Goal: Download file/media

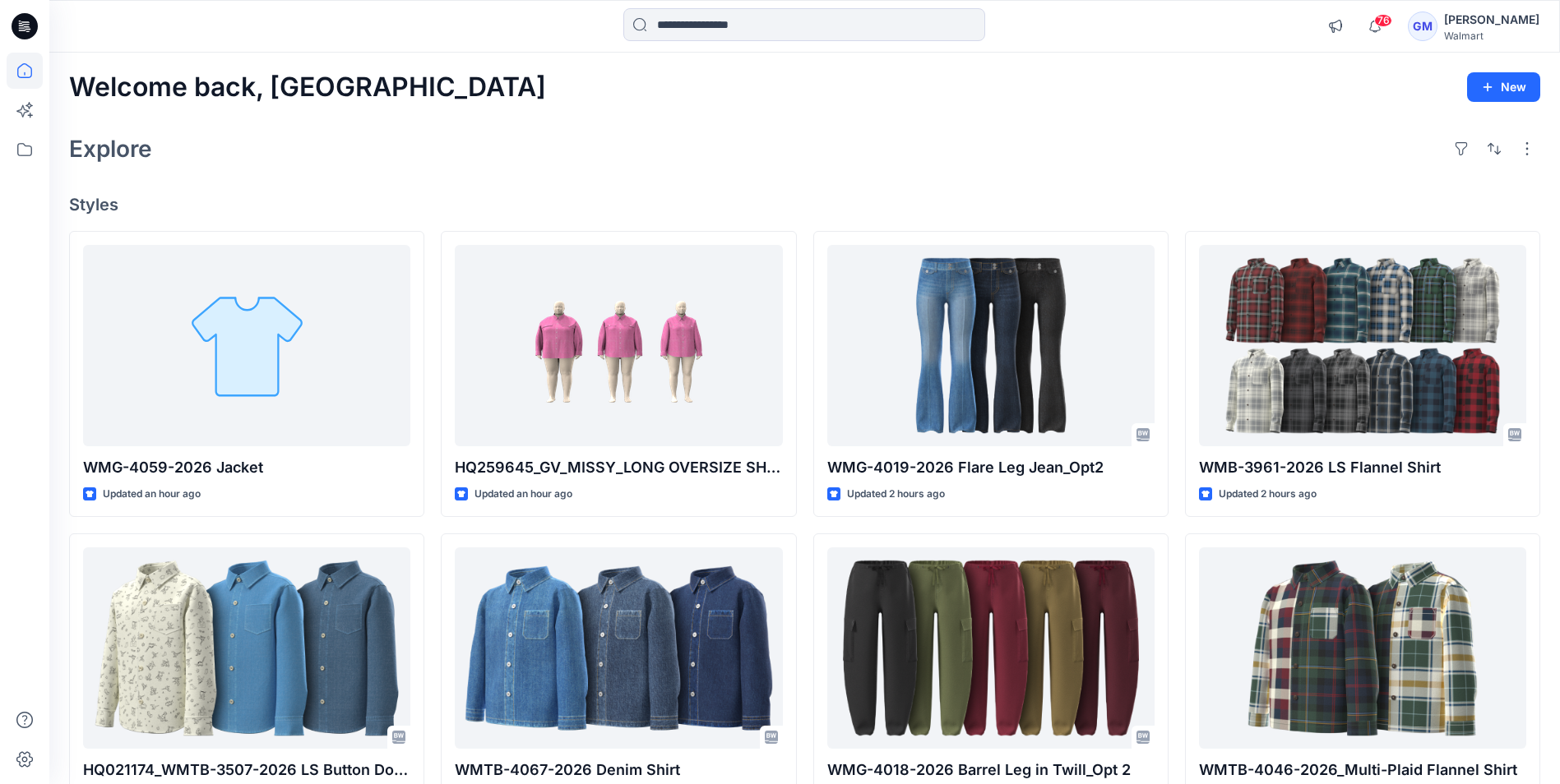
scroll to position [411, 0]
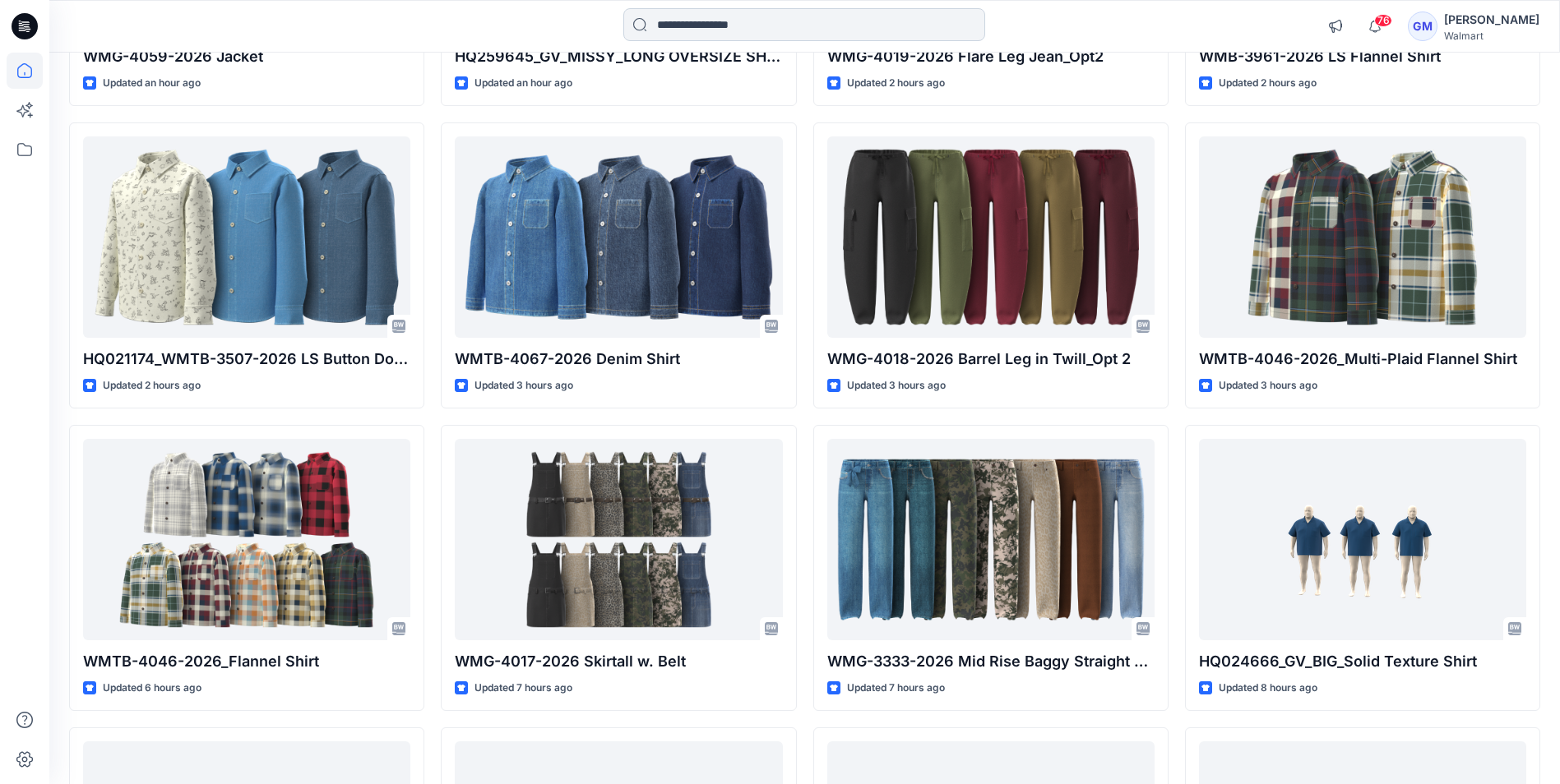
click at [722, 25] on input at bounding box center [804, 24] width 362 height 33
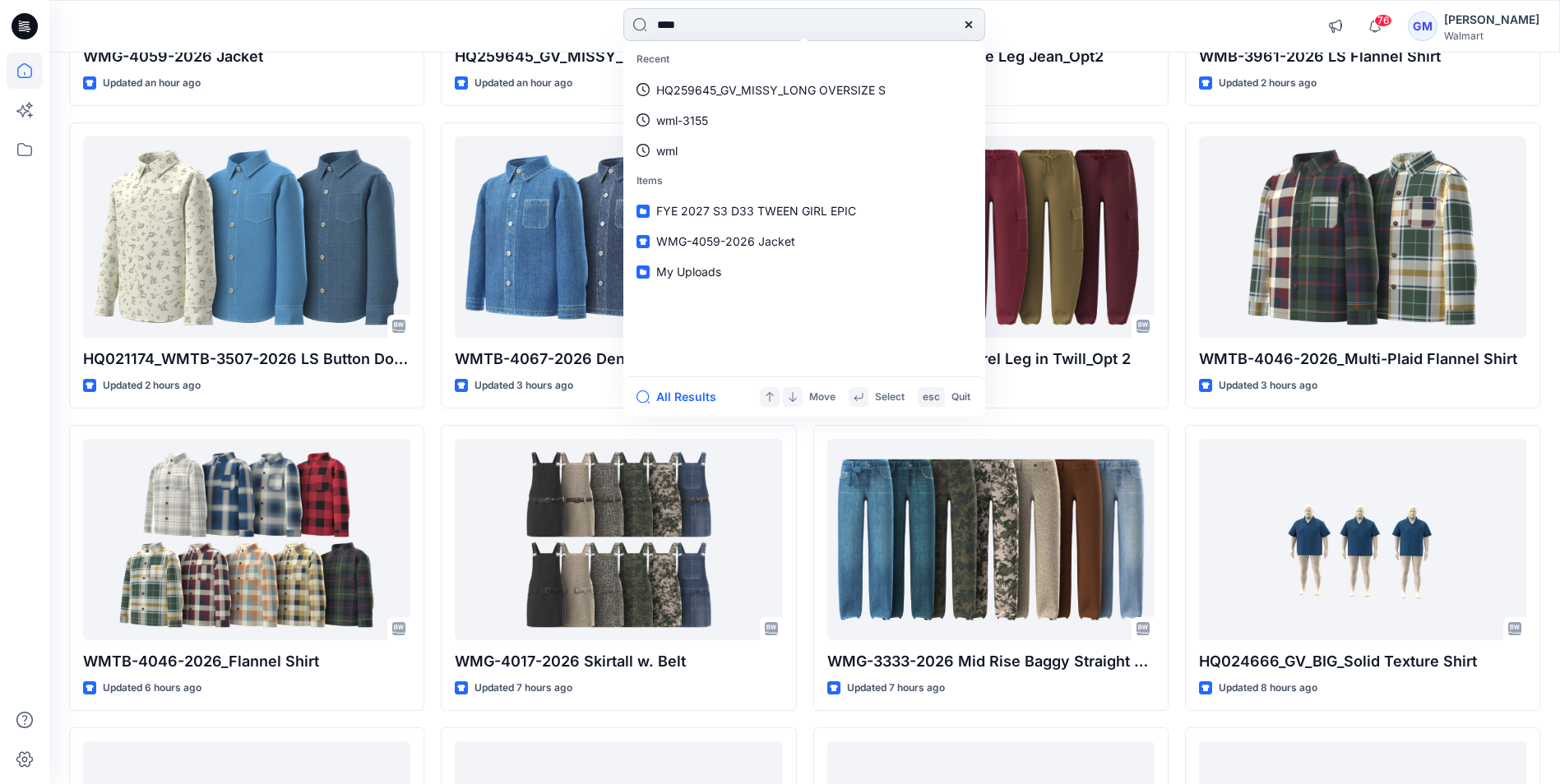
type input "****"
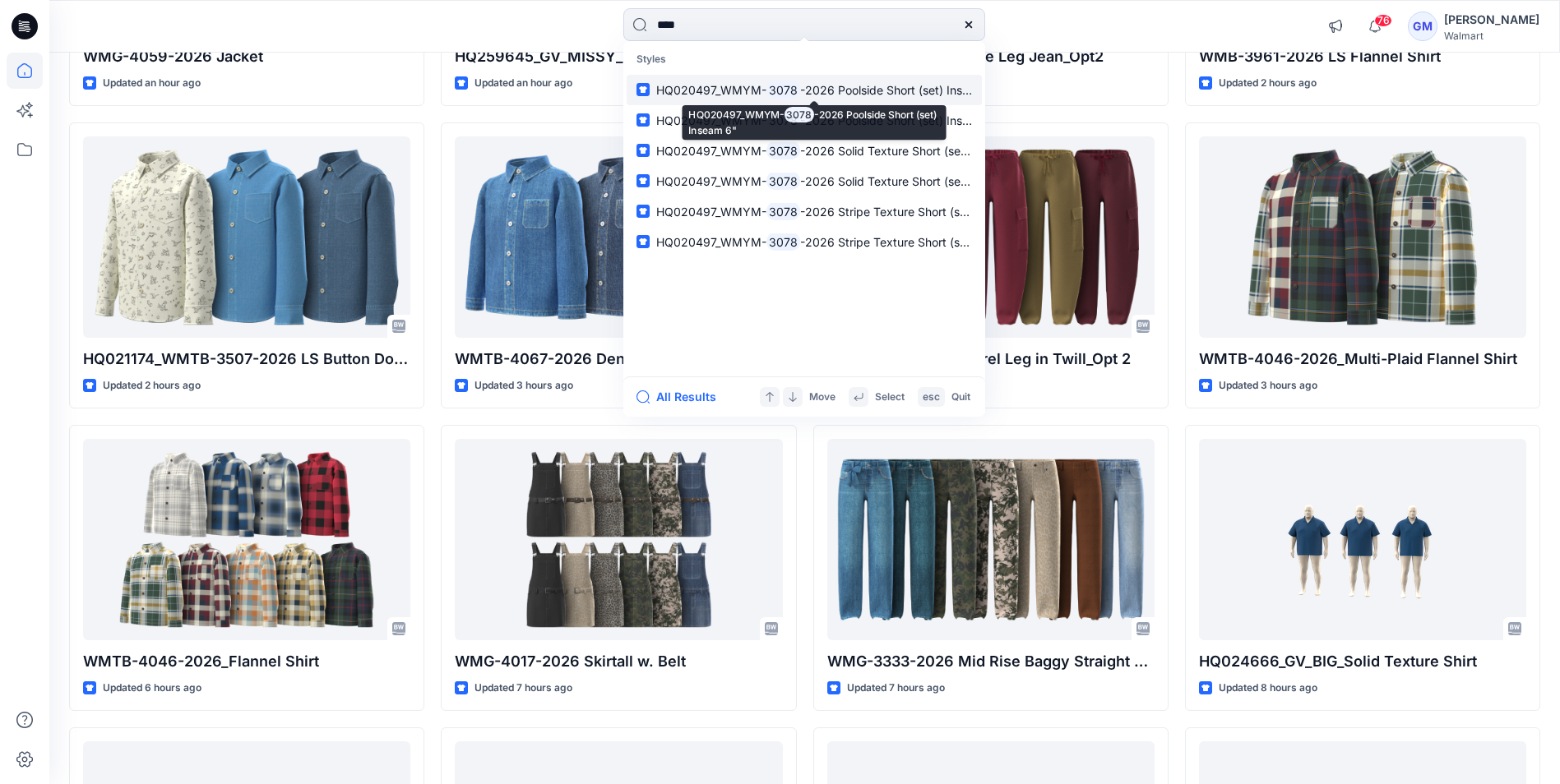
click at [729, 90] on span "HQ020497_WMYM-" at bounding box center [712, 90] width 110 height 14
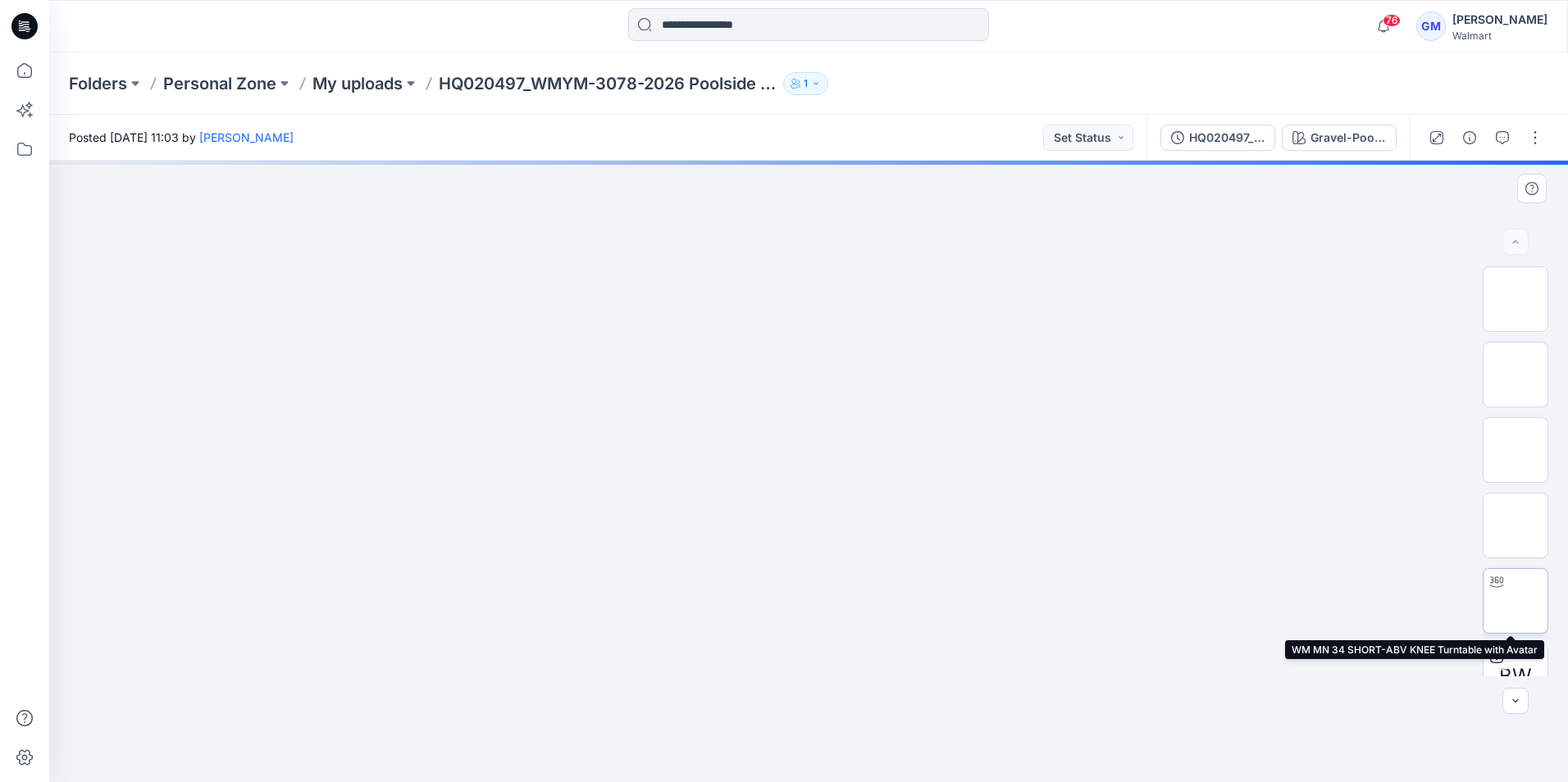
click at [1515, 601] on img at bounding box center [1515, 601] width 0 height 0
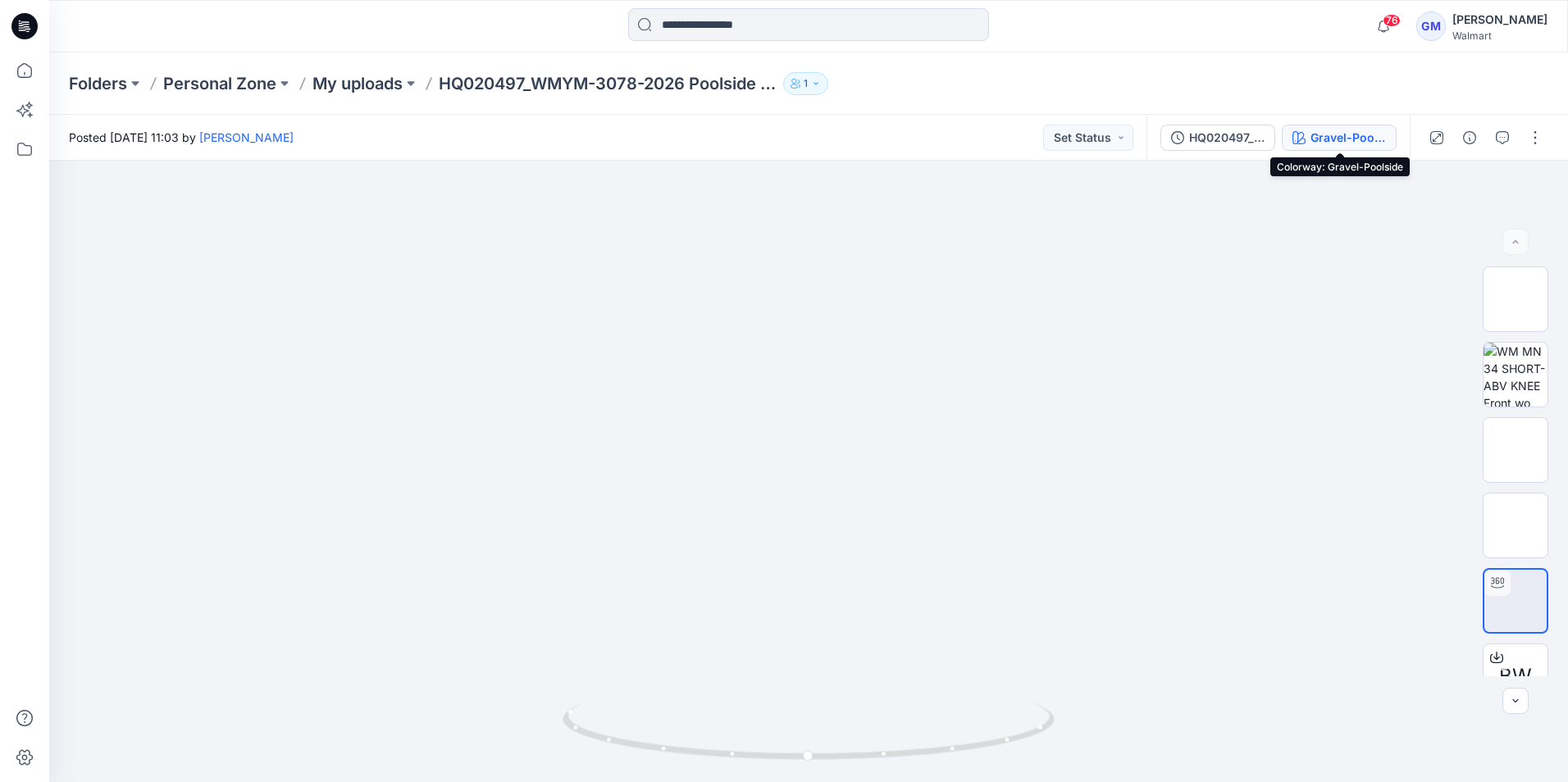
click at [1336, 145] on div "Gravel-Poolside" at bounding box center [1348, 138] width 75 height 18
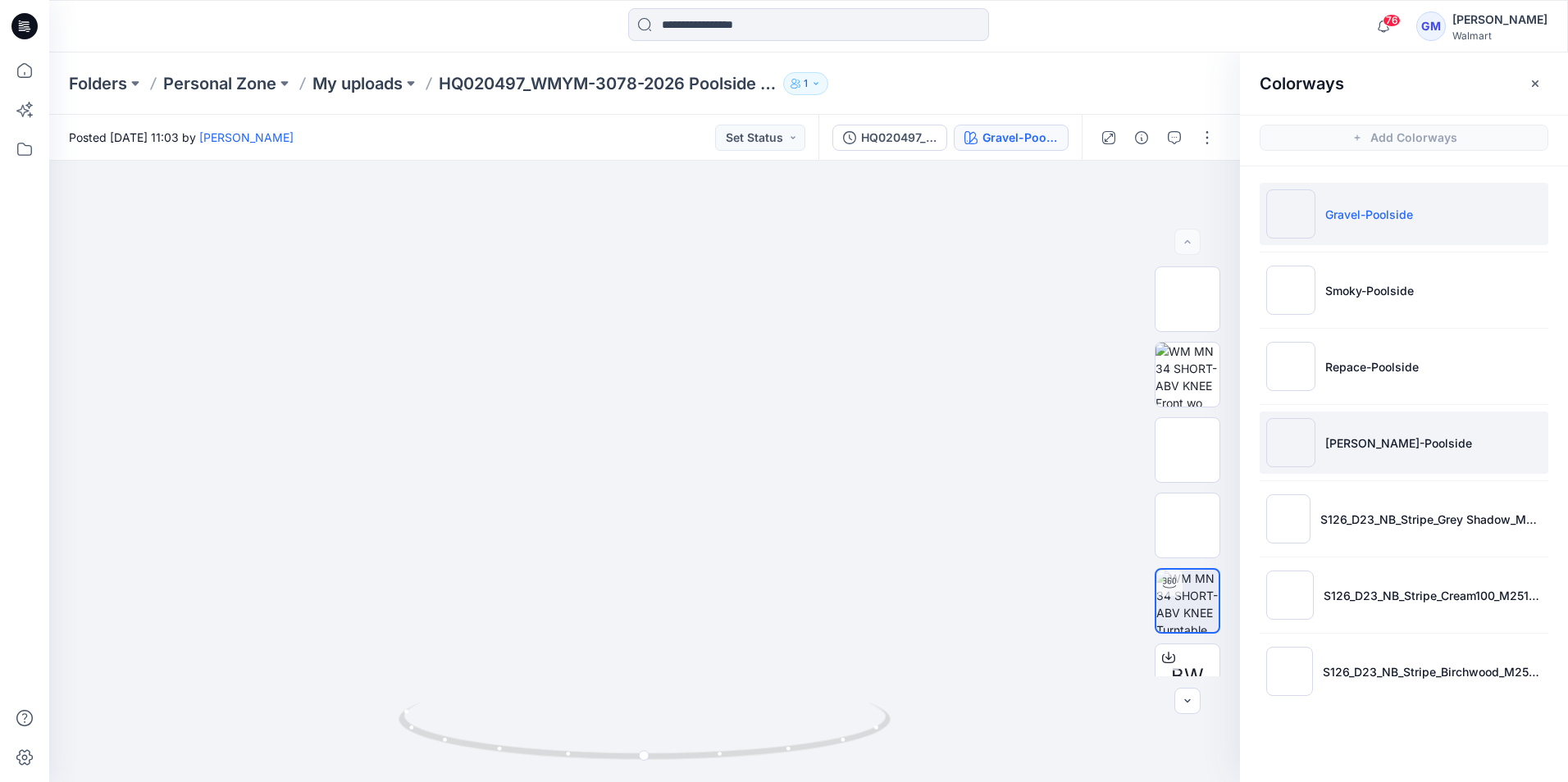
click at [1295, 442] on img at bounding box center [1290, 442] width 49 height 49
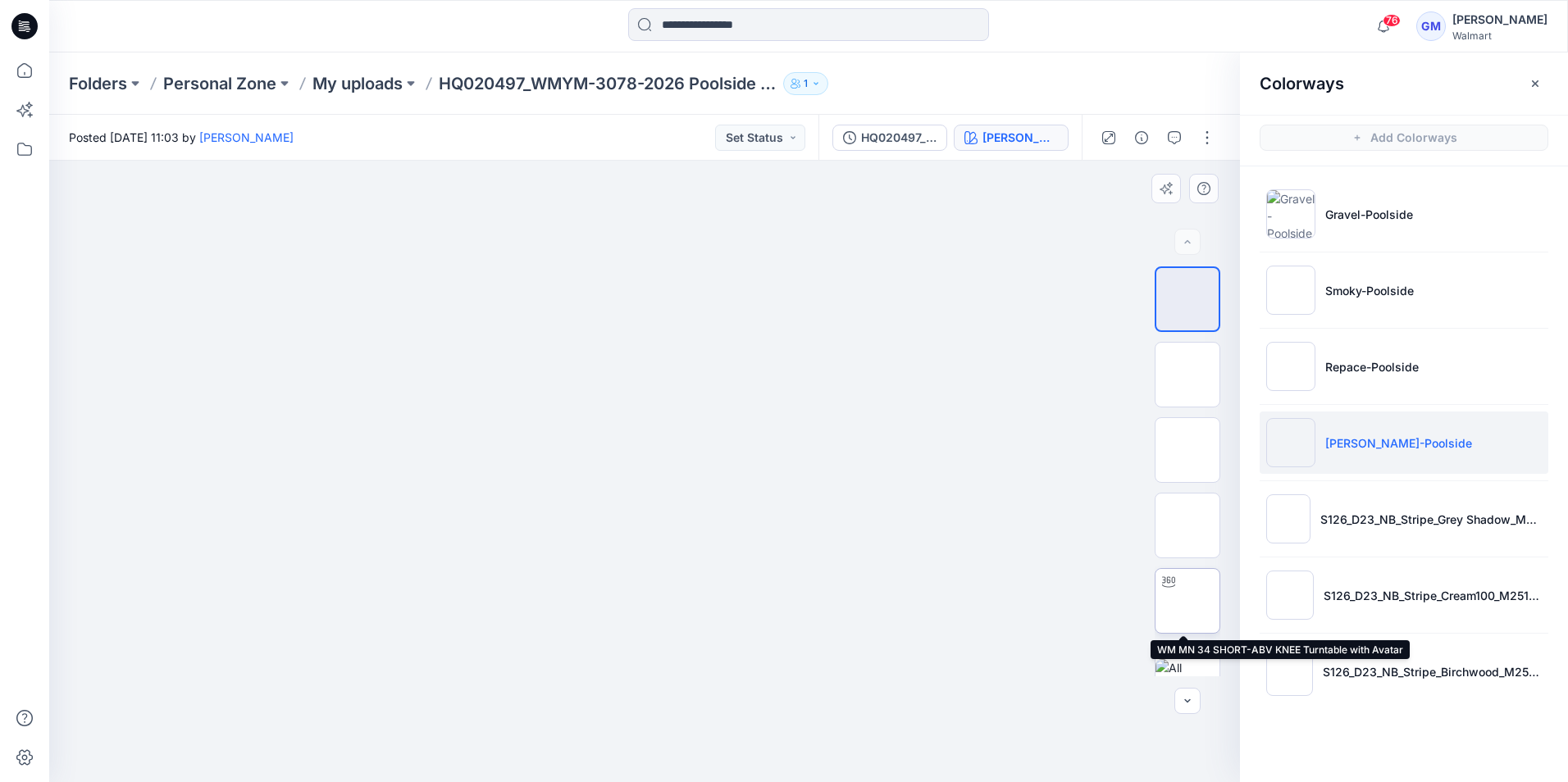
click at [1188, 601] on img at bounding box center [1188, 601] width 0 height 0
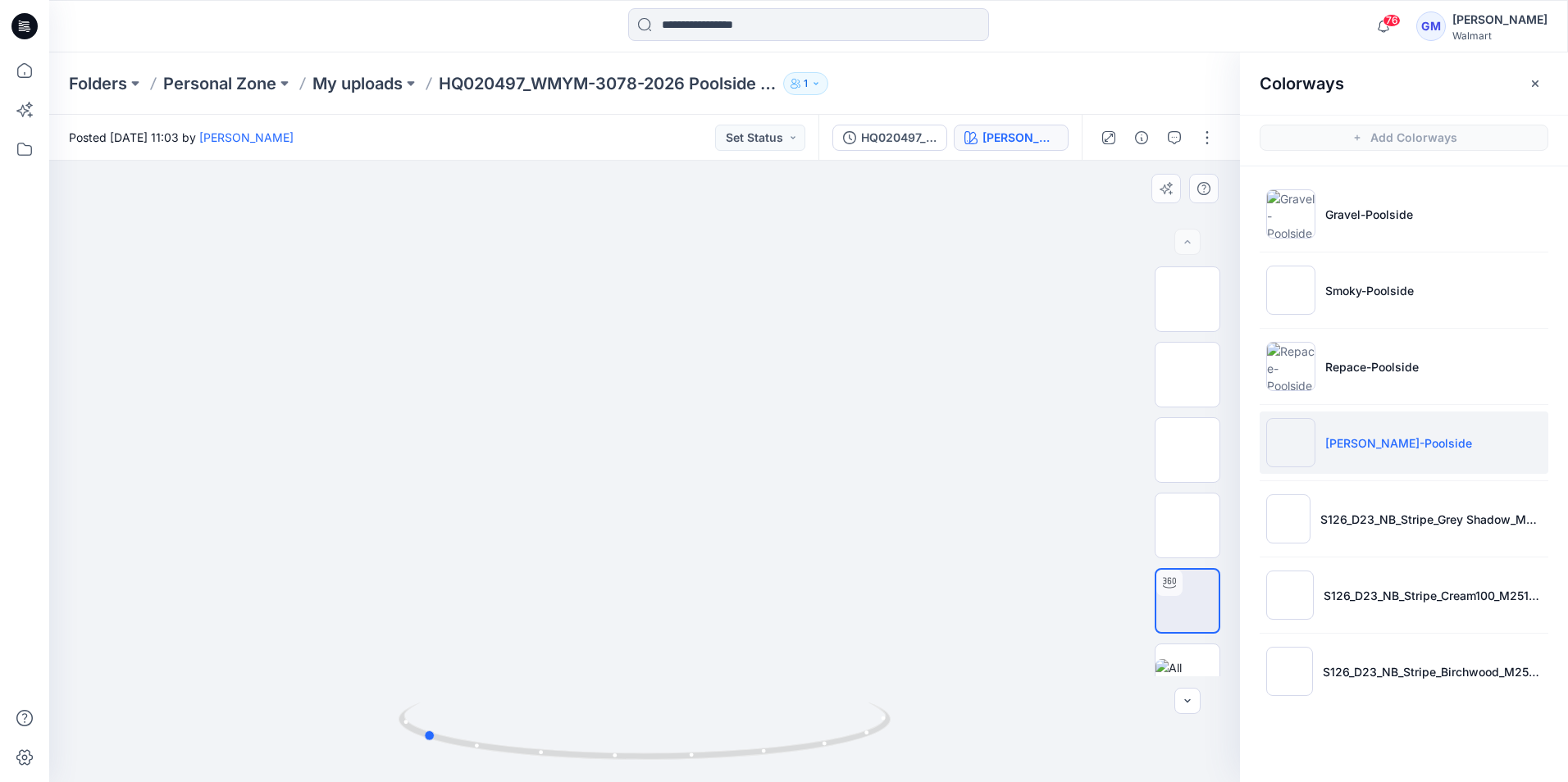
drag, startPoint x: 651, startPoint y: 758, endPoint x: 901, endPoint y: 707, distance: 255.1
click at [902, 707] on div at bounding box center [644, 471] width 1190 height 621
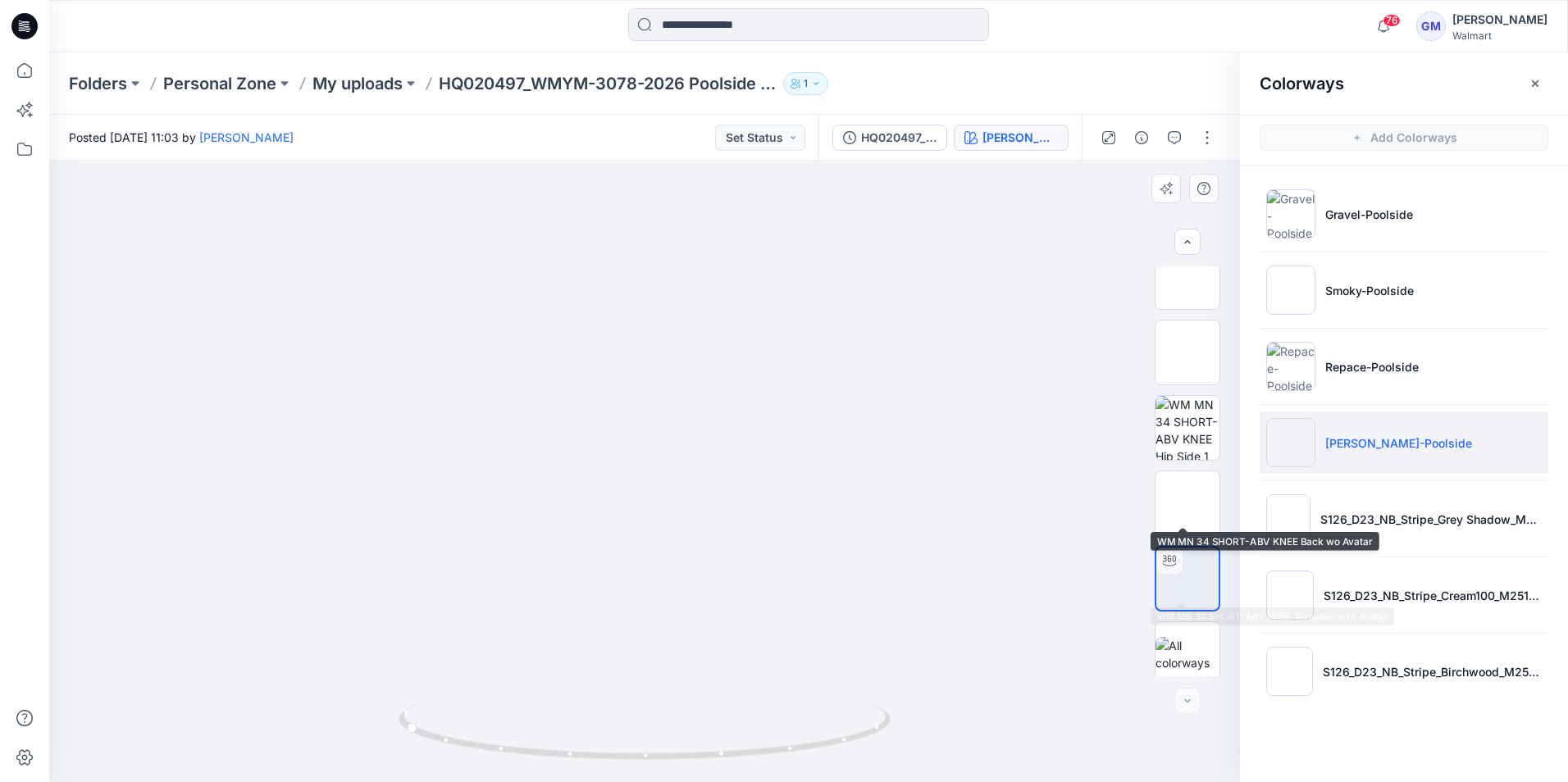
scroll to position [33, 0]
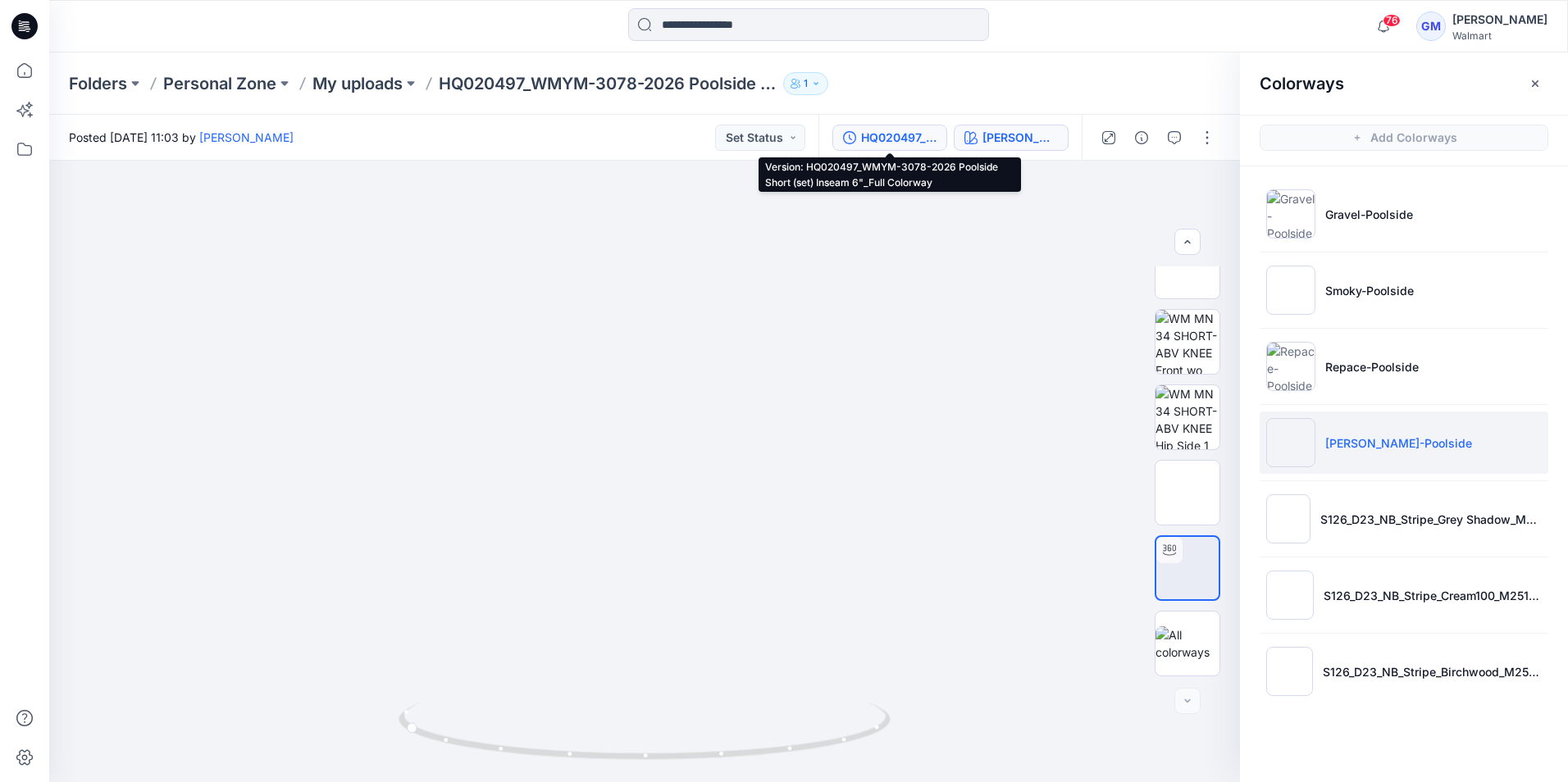
click at [895, 139] on div "HQ020497_WMYM-3078-2026 Poolside Short (set) Inseam 6"_Full Colorway" at bounding box center [899, 138] width 75 height 18
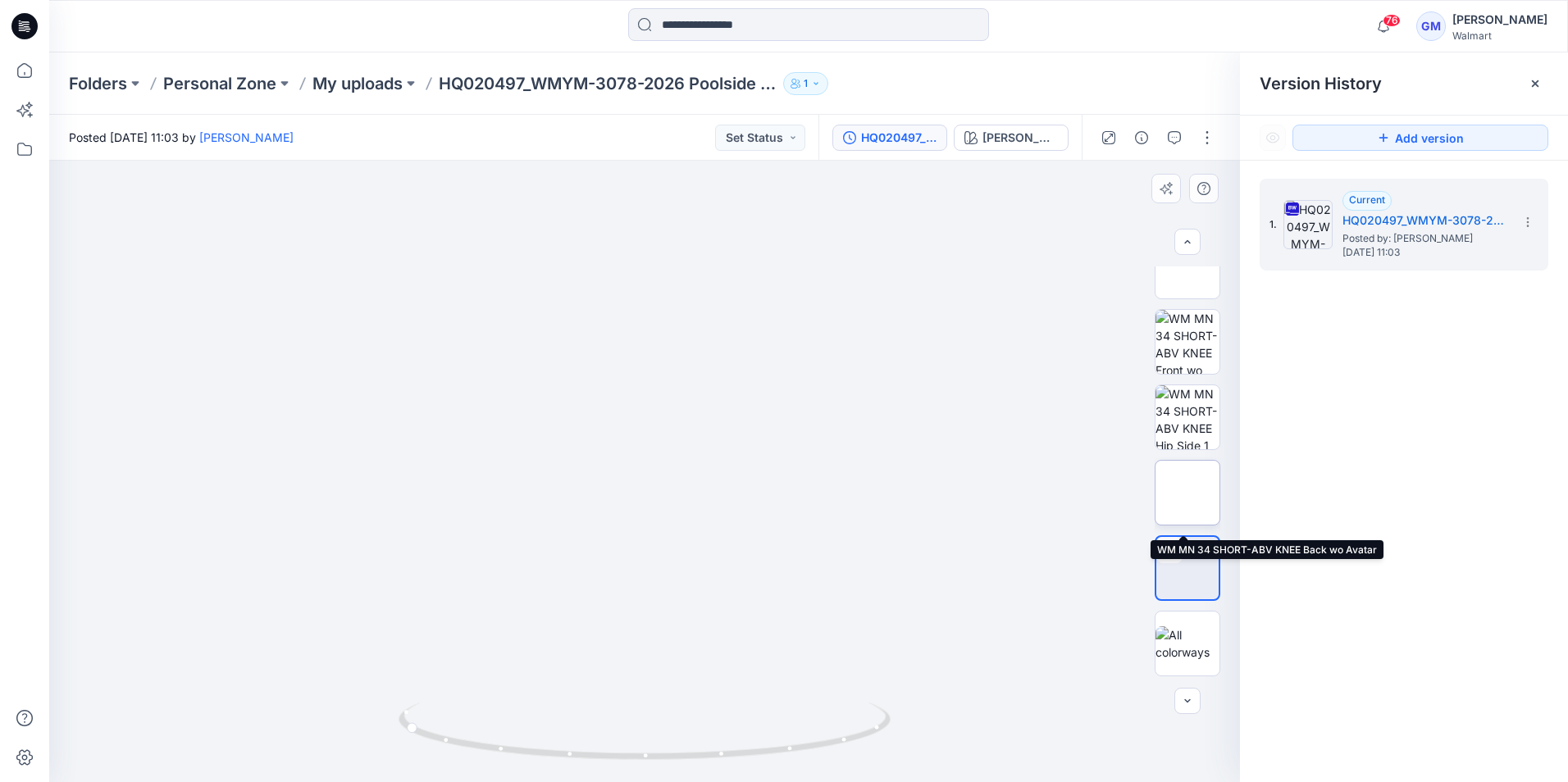
scroll to position [0, 0]
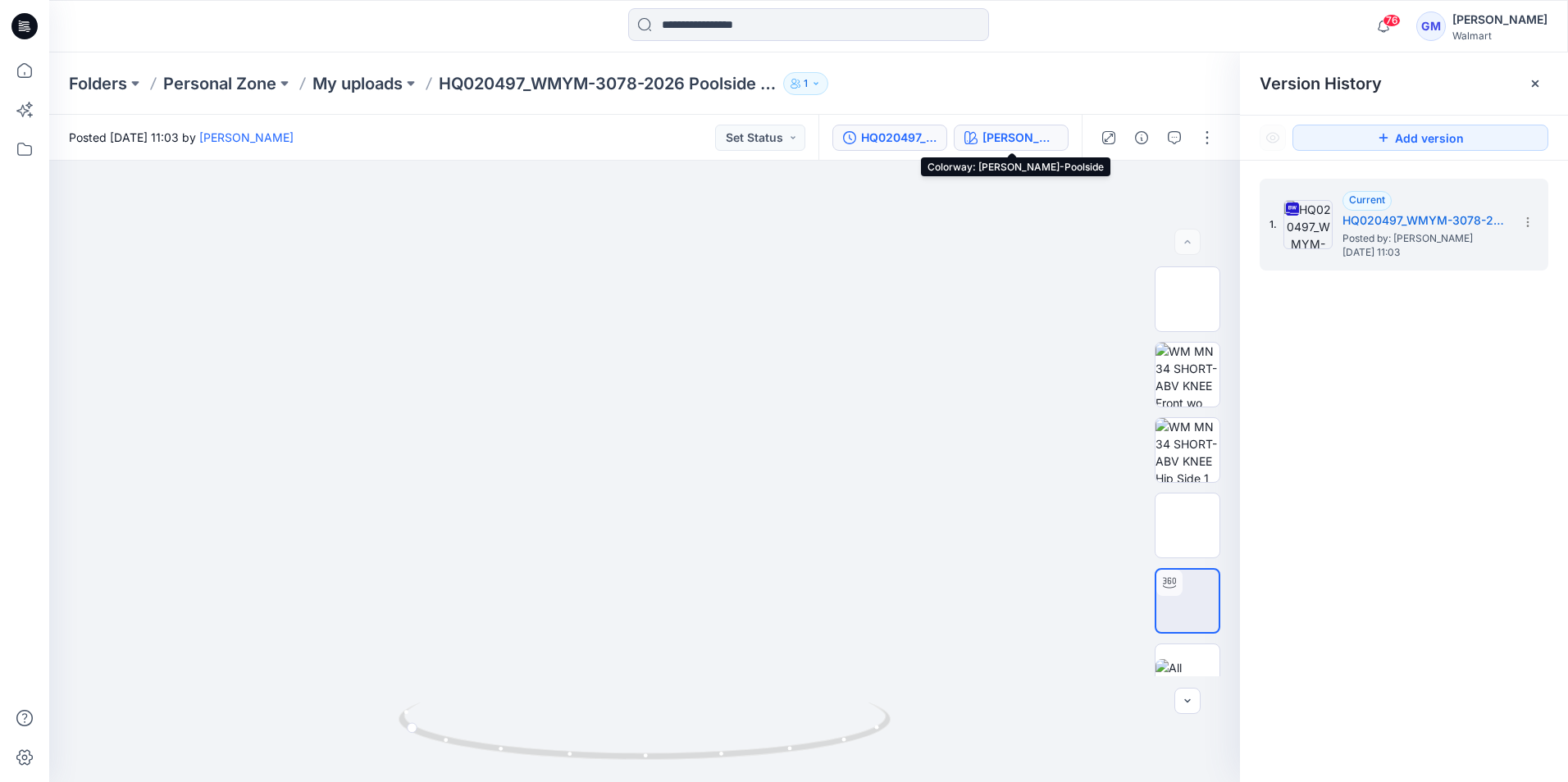
click at [1026, 138] on div "[PERSON_NAME]-Poolside" at bounding box center [1020, 138] width 75 height 18
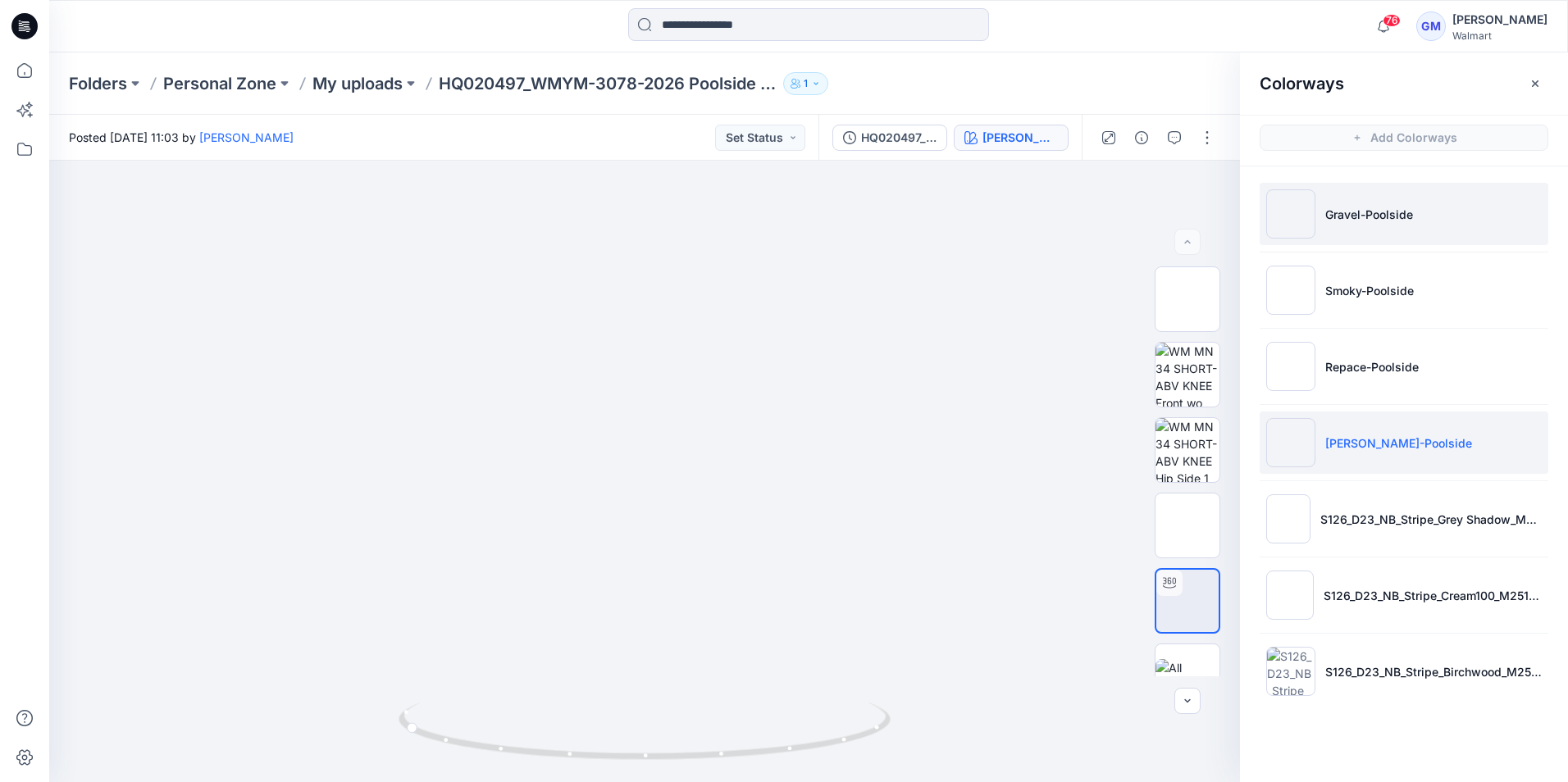
click at [1290, 204] on img at bounding box center [1290, 213] width 49 height 49
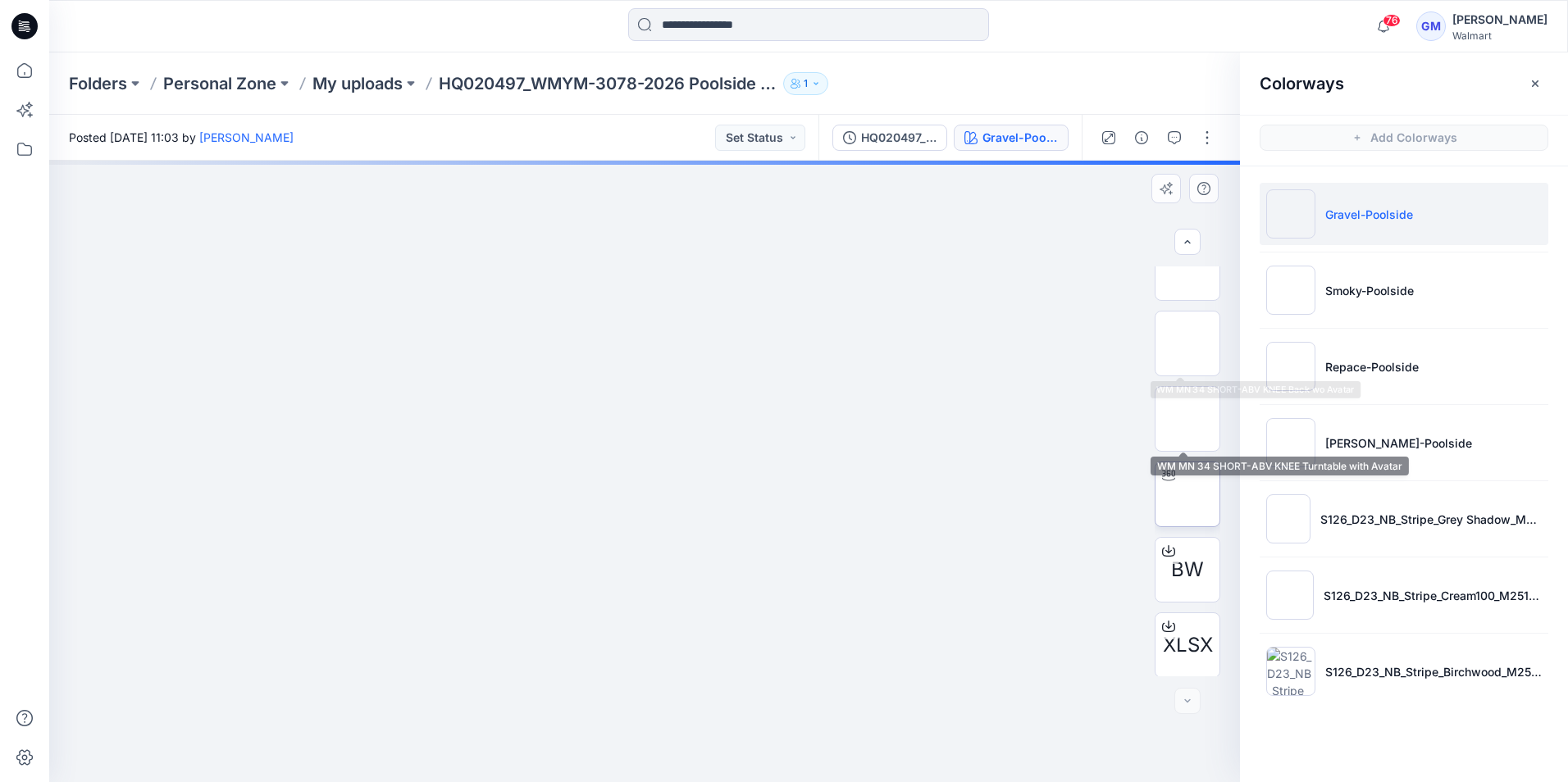
scroll to position [184, 0]
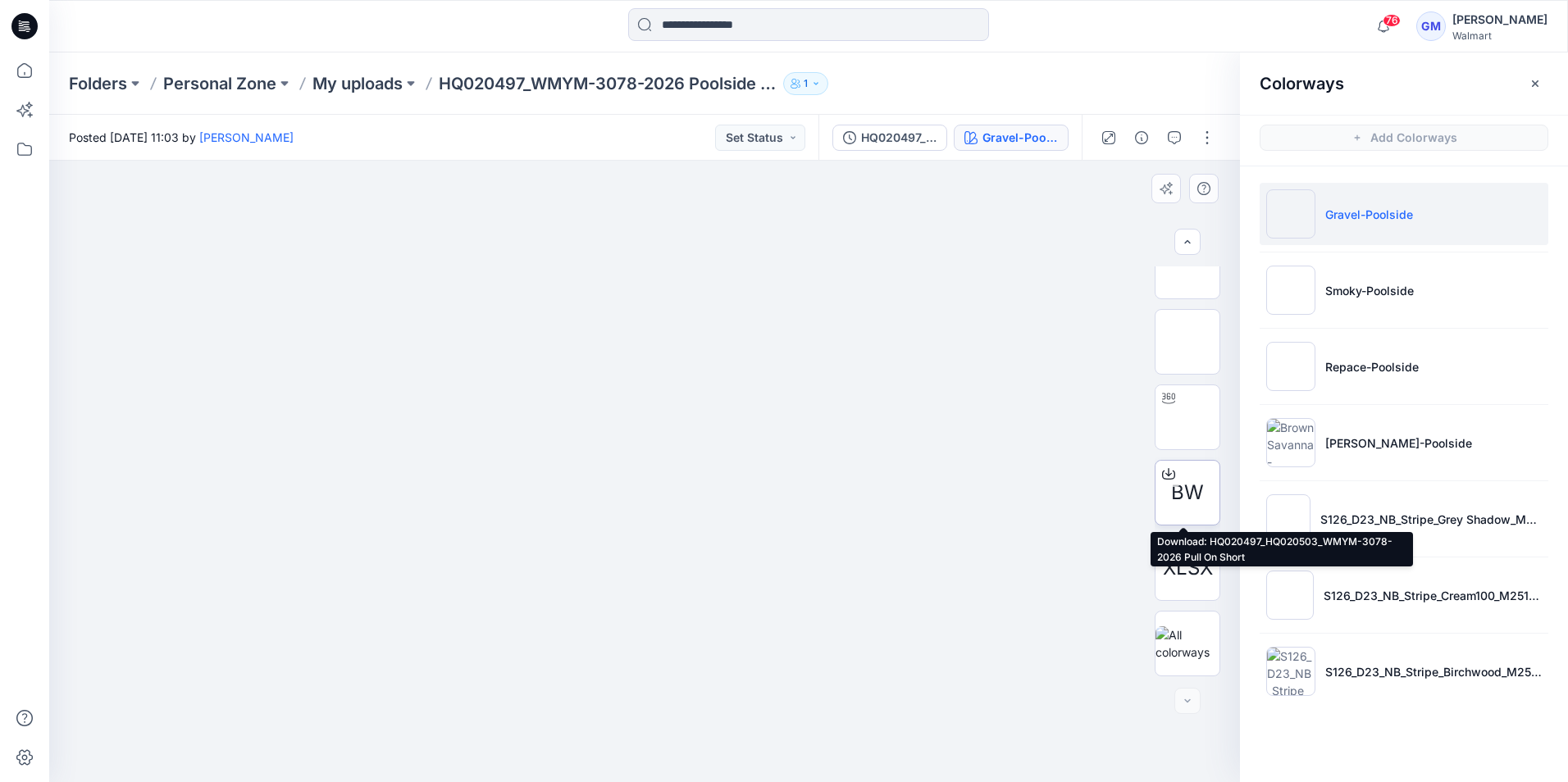
click at [1165, 474] on icon at bounding box center [1168, 472] width 6 height 8
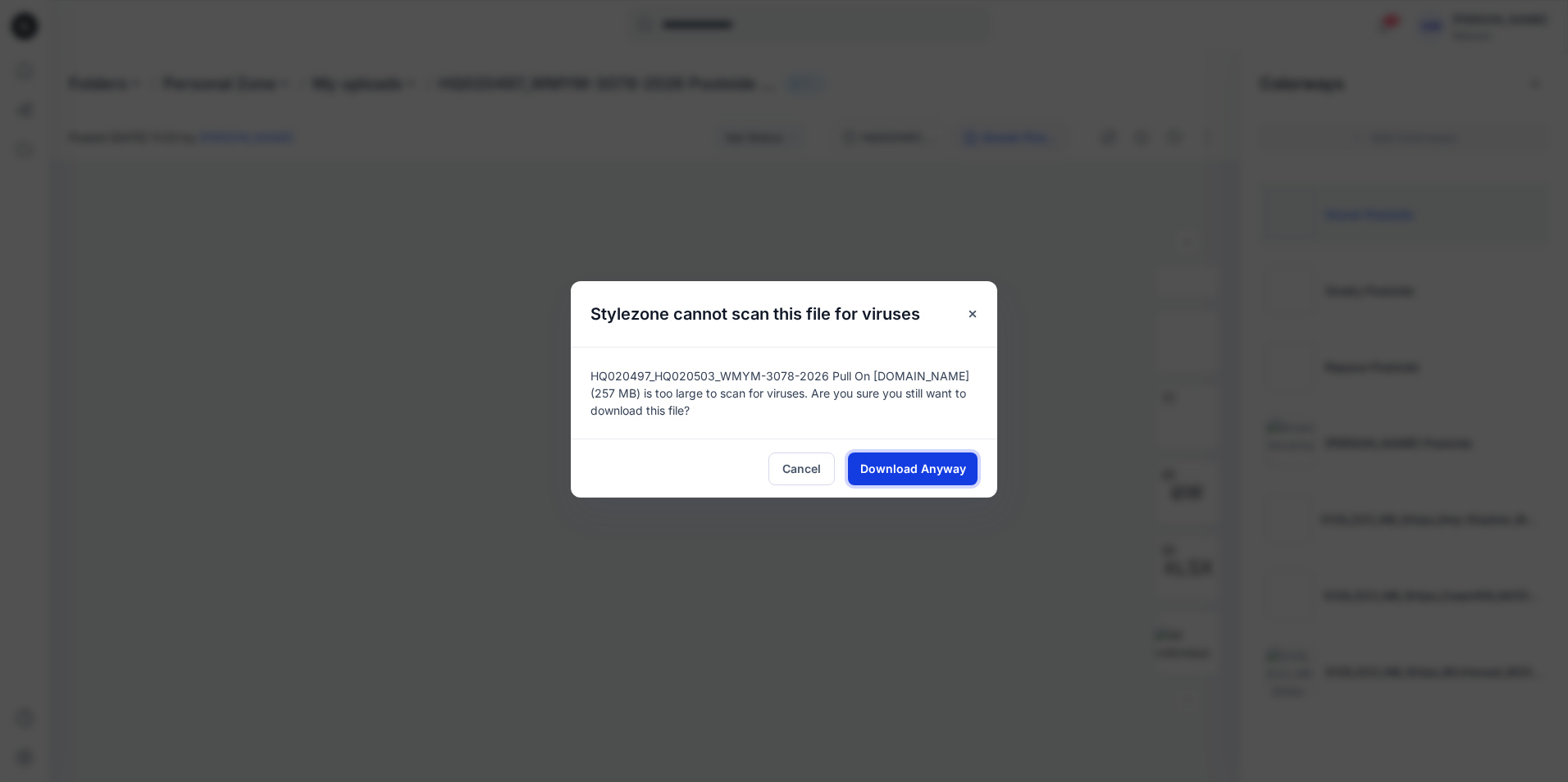
click at [940, 472] on span "Download Anyway" at bounding box center [913, 468] width 106 height 17
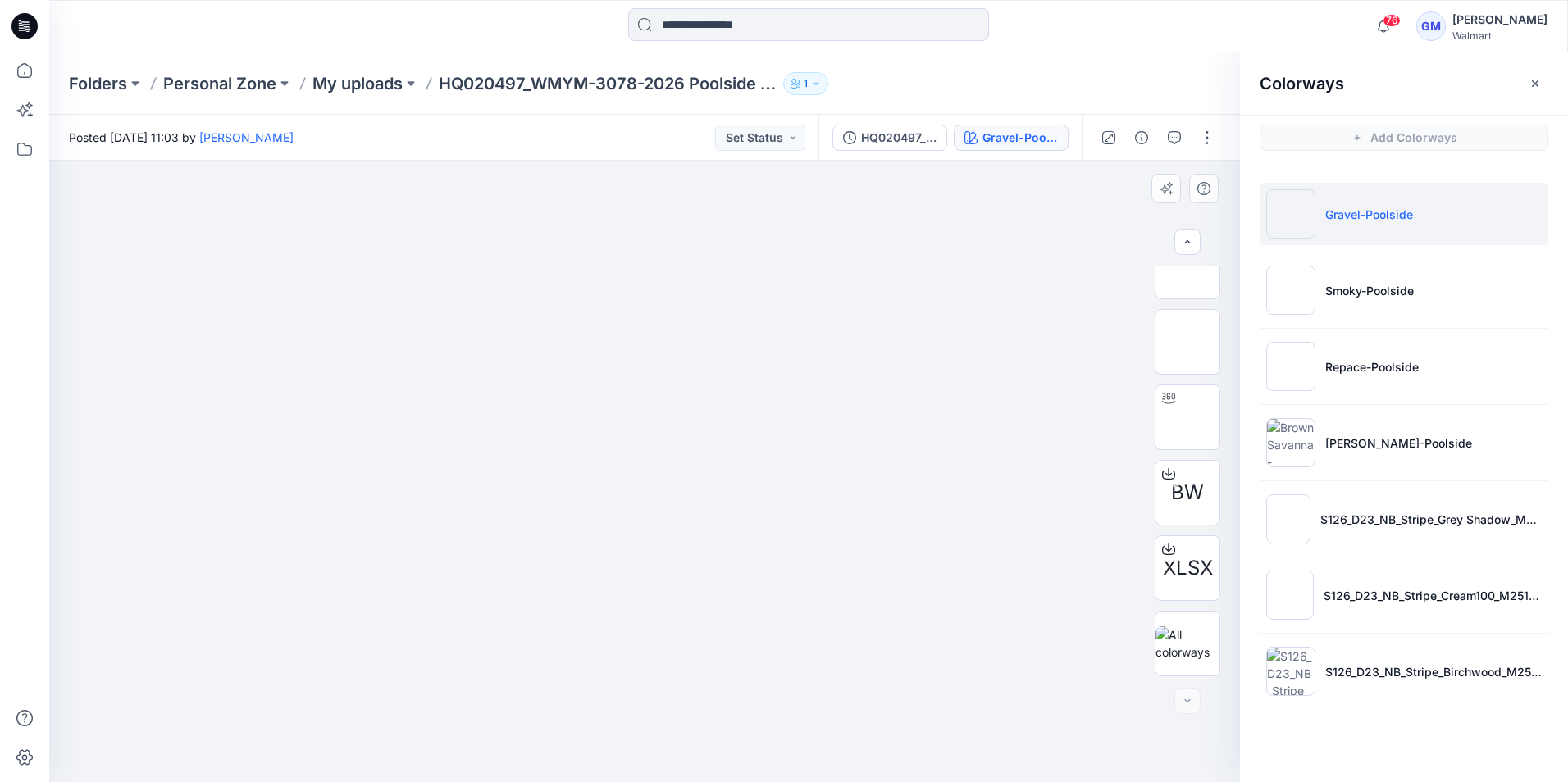
drag, startPoint x: 651, startPoint y: 514, endPoint x: 788, endPoint y: 521, distance: 137.2
click at [828, 68] on img at bounding box center [644, 68] width 820 height 0
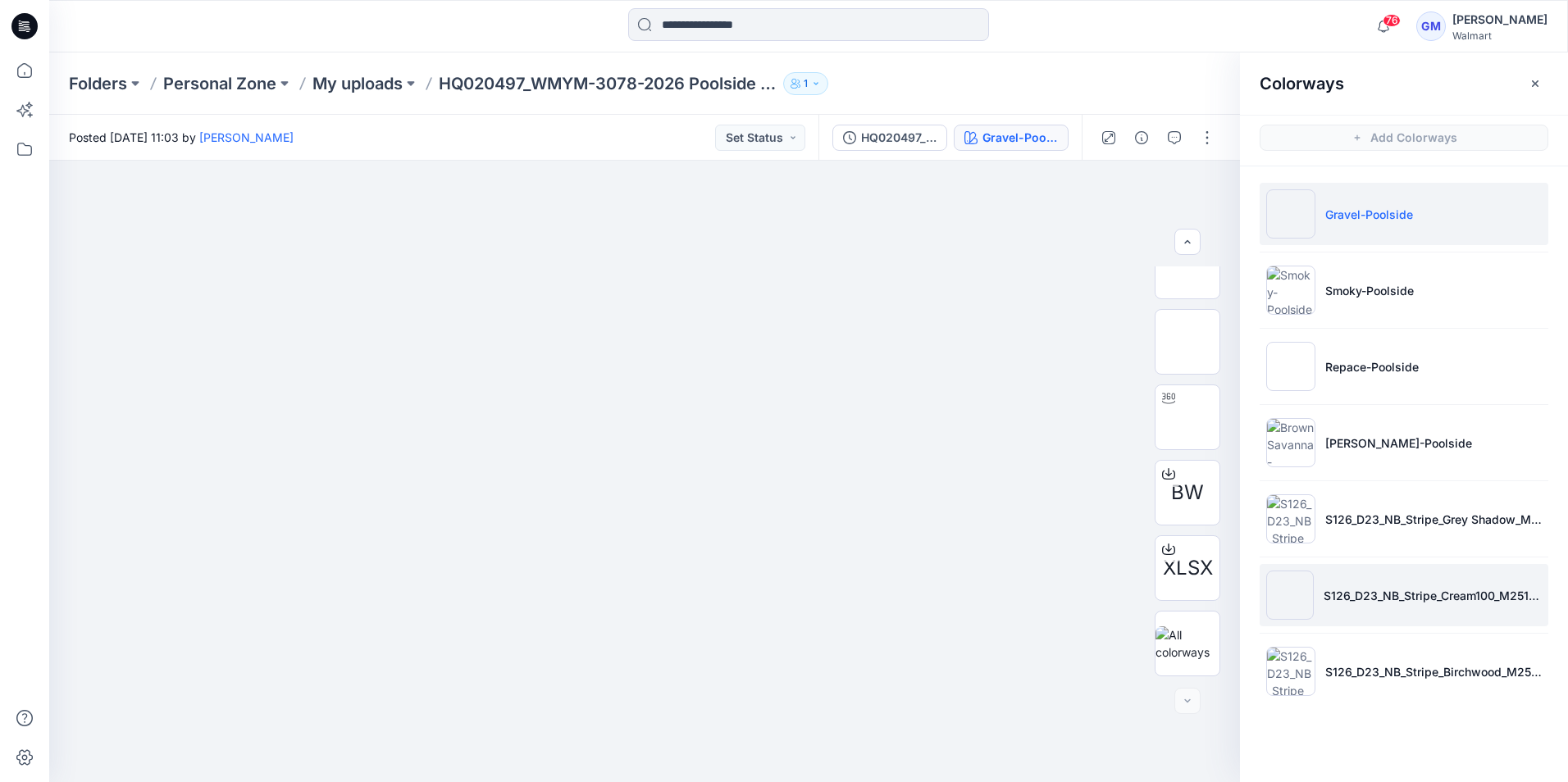
click at [1287, 587] on img at bounding box center [1289, 595] width 48 height 49
